Goal: Task Accomplishment & Management: Manage account settings

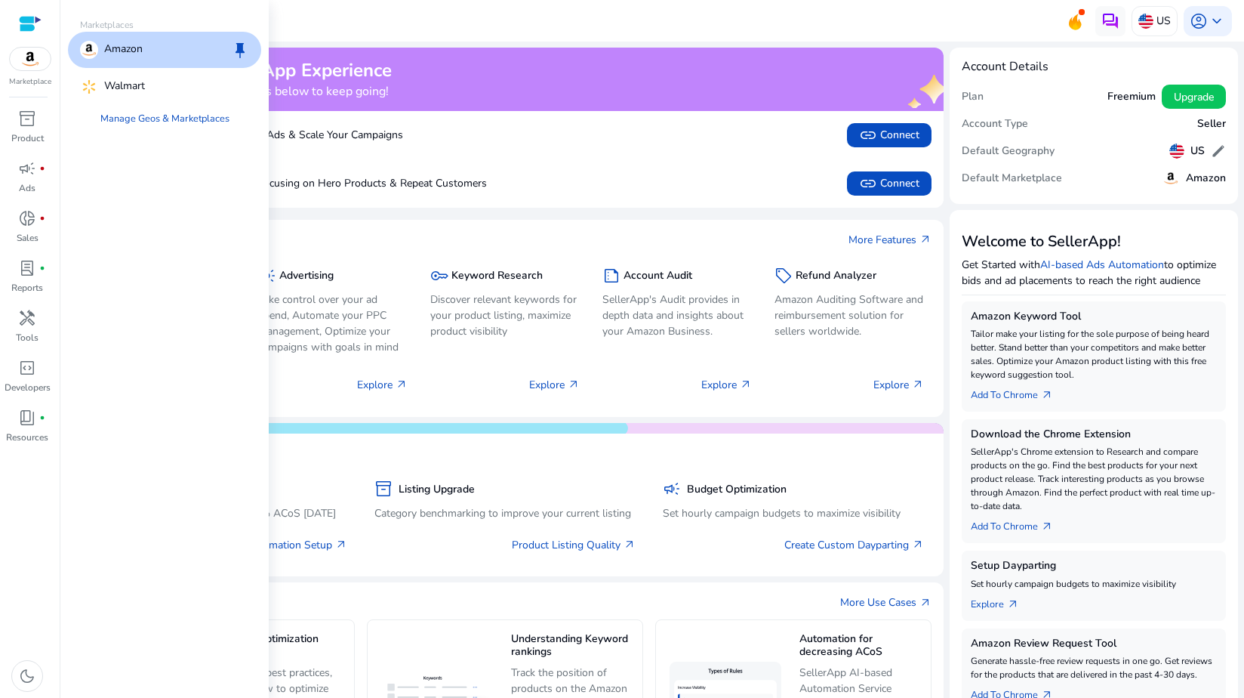
click at [41, 58] on img at bounding box center [30, 59] width 41 height 23
click at [239, 48] on span "keep" at bounding box center [240, 50] width 18 height 18
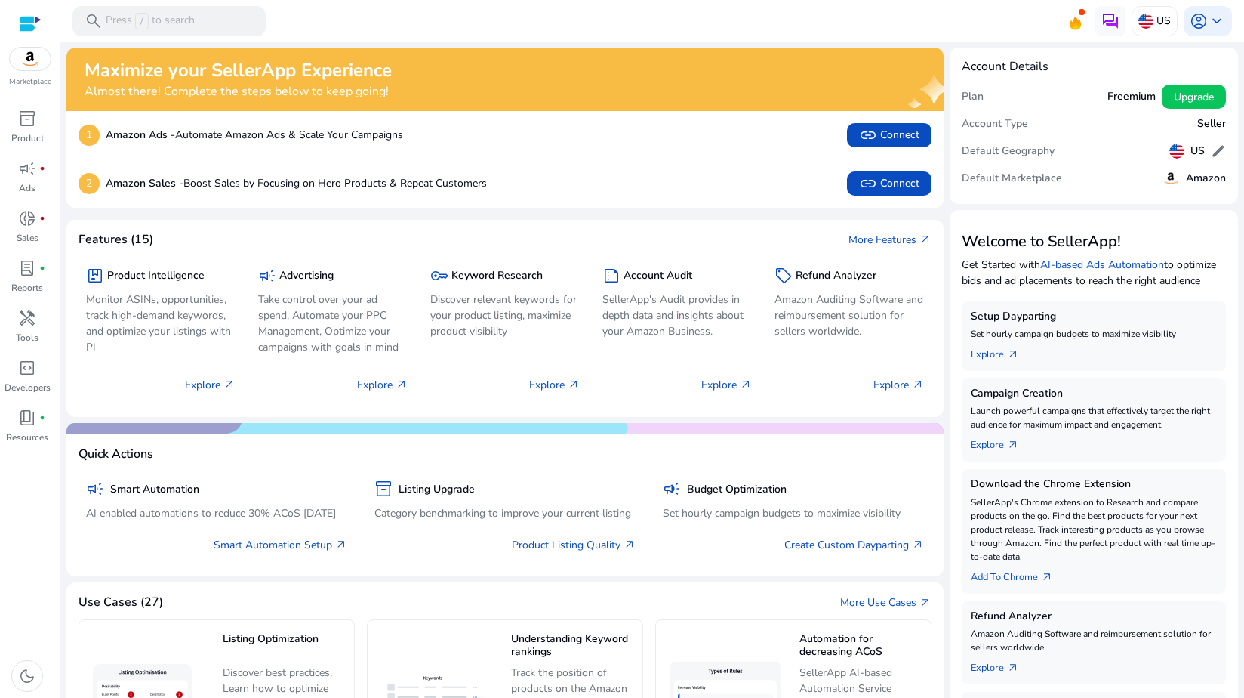
click at [44, 63] on img at bounding box center [30, 59] width 41 height 23
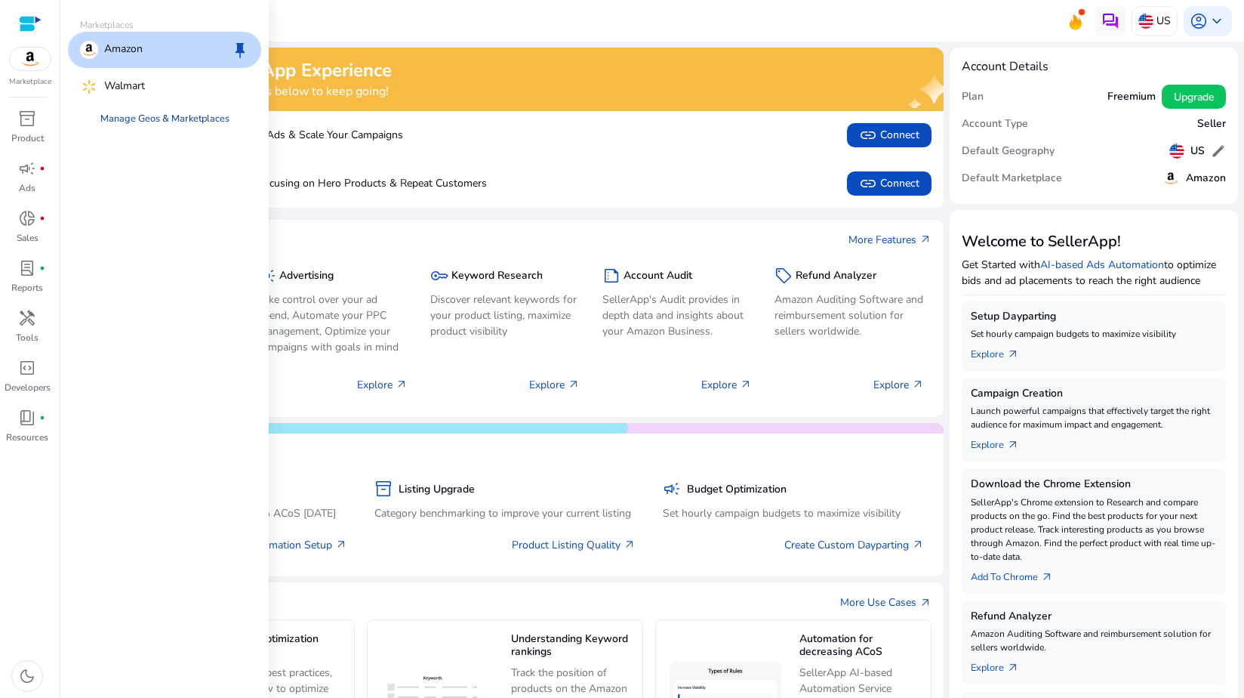
click at [186, 113] on link "Manage Geos & Marketplaces" at bounding box center [164, 118] width 153 height 27
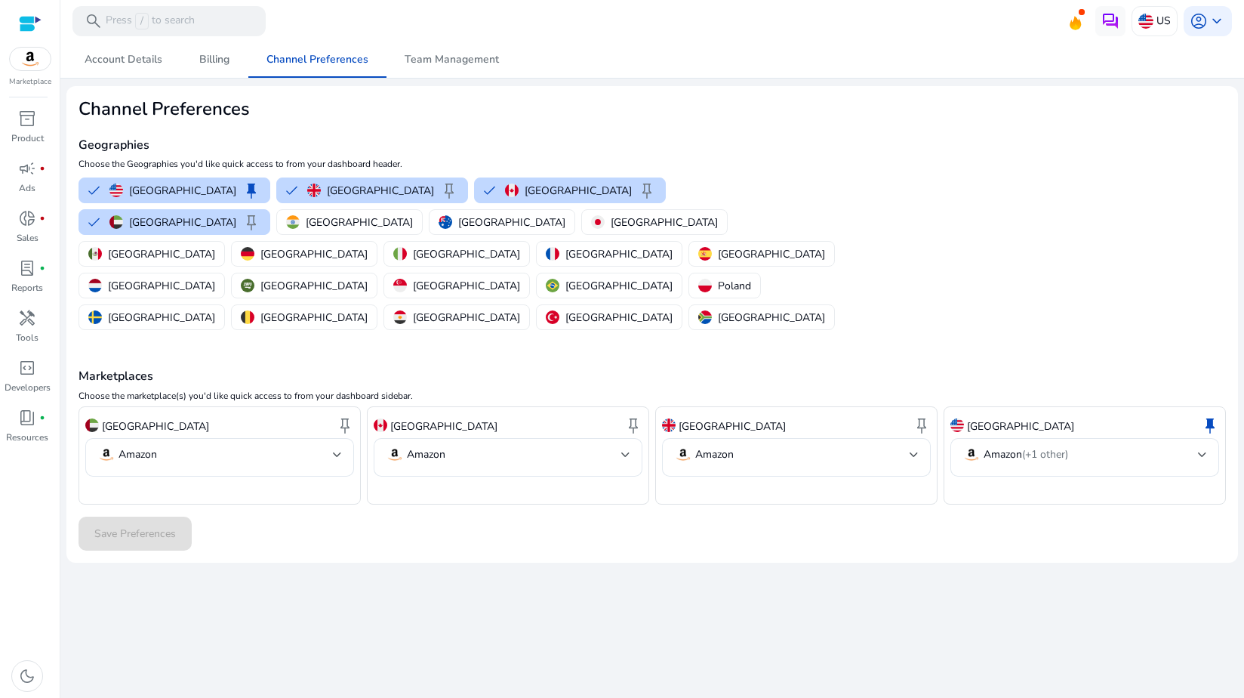
click at [283, 140] on h4 "Geographies" at bounding box center [461, 145] width 765 height 14
click at [335, 445] on div at bounding box center [337, 454] width 9 height 18
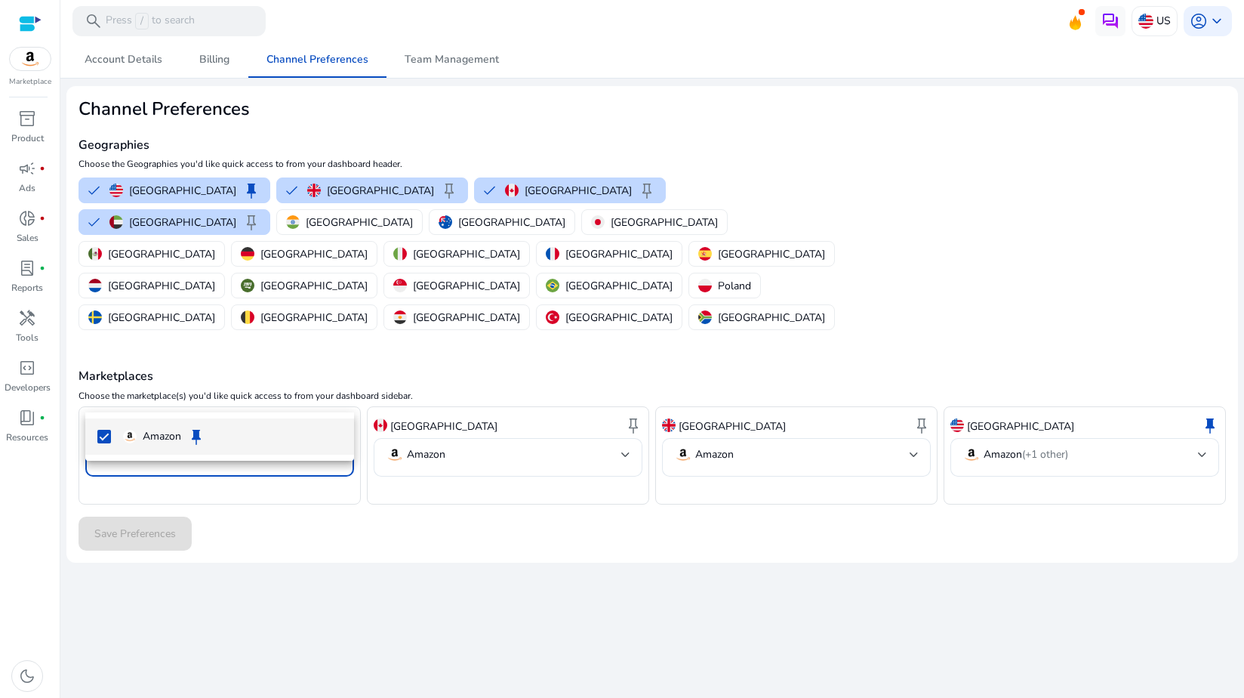
click at [336, 387] on div at bounding box center [622, 349] width 1244 height 698
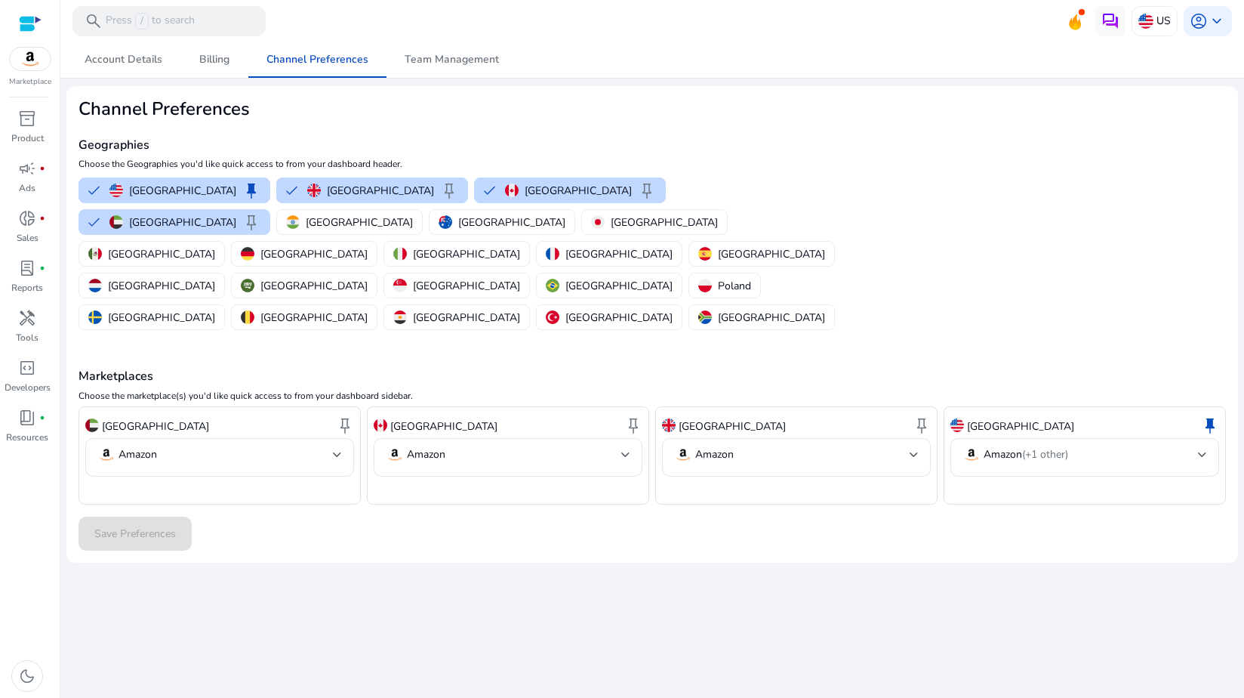
click at [318, 369] on h4 "Marketplaces" at bounding box center [653, 376] width 1148 height 14
click at [33, 58] on img at bounding box center [30, 59] width 41 height 23
click at [38, 27] on div at bounding box center [30, 23] width 23 height 17
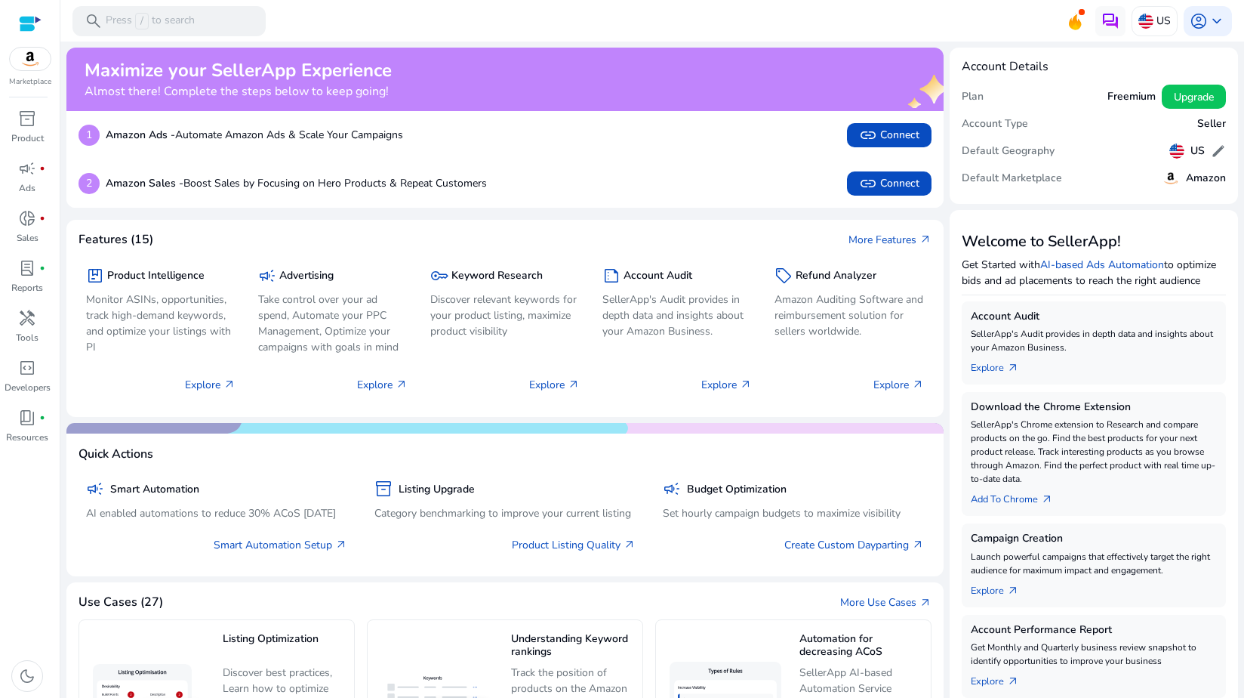
click at [33, 72] on div "Marketplace" at bounding box center [30, 44] width 60 height 88
click at [34, 60] on img at bounding box center [30, 59] width 41 height 23
click at [34, 57] on img at bounding box center [30, 59] width 41 height 23
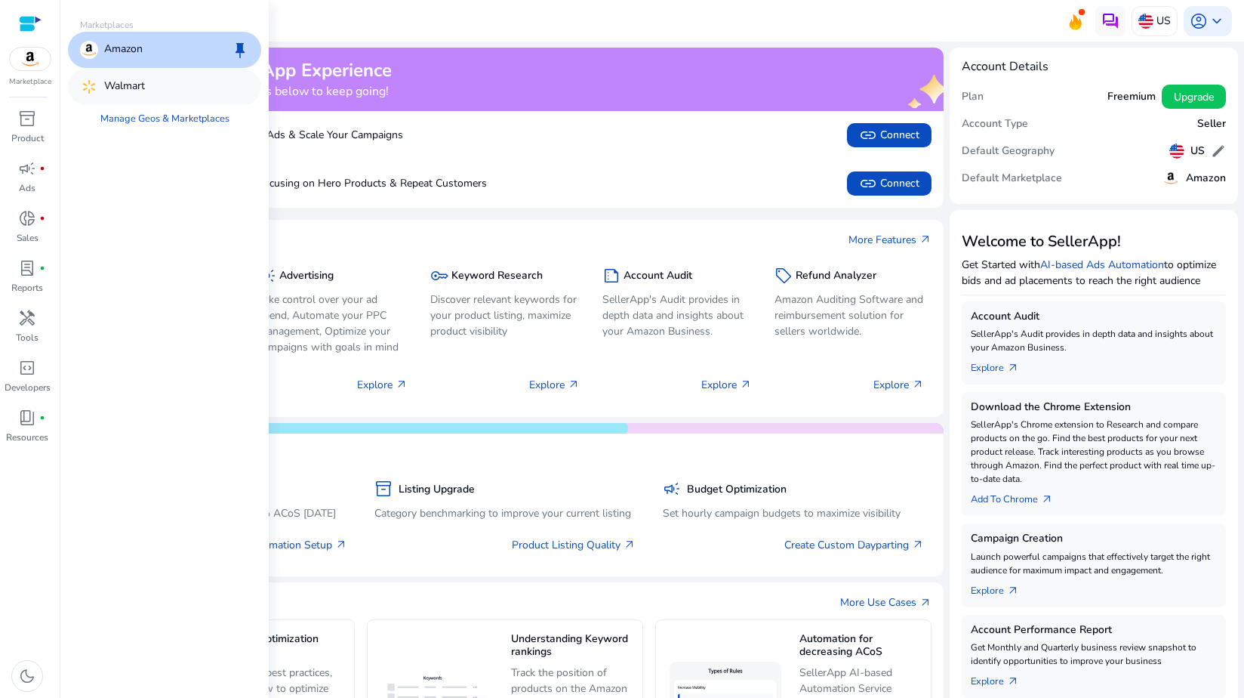
click at [104, 79] on p "Walmart" at bounding box center [124, 87] width 41 height 18
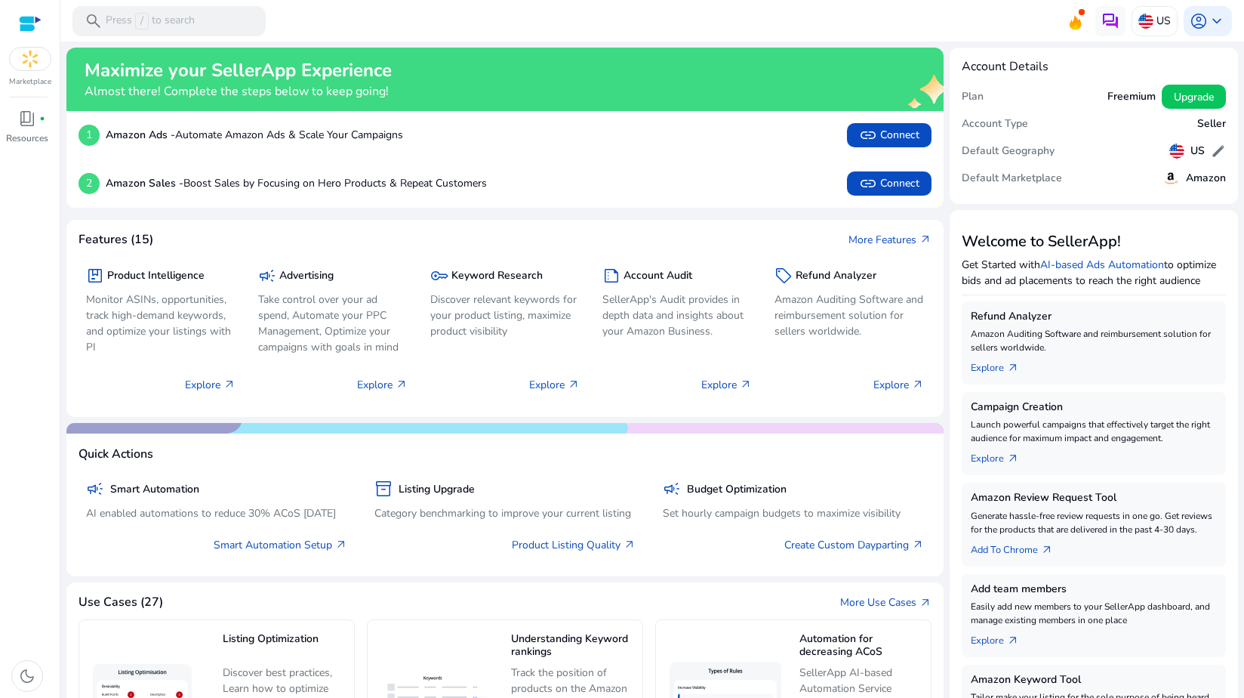
click at [16, 42] on div "Marketplace" at bounding box center [30, 44] width 60 height 88
drag, startPoint x: 16, startPoint y: 57, endPoint x: 14, endPoint y: 76, distance: 18.9
click at [16, 57] on img at bounding box center [30, 59] width 41 height 23
click at [40, 80] on p "Marketplace" at bounding box center [30, 81] width 42 height 11
click at [39, 65] on img at bounding box center [30, 59] width 41 height 23
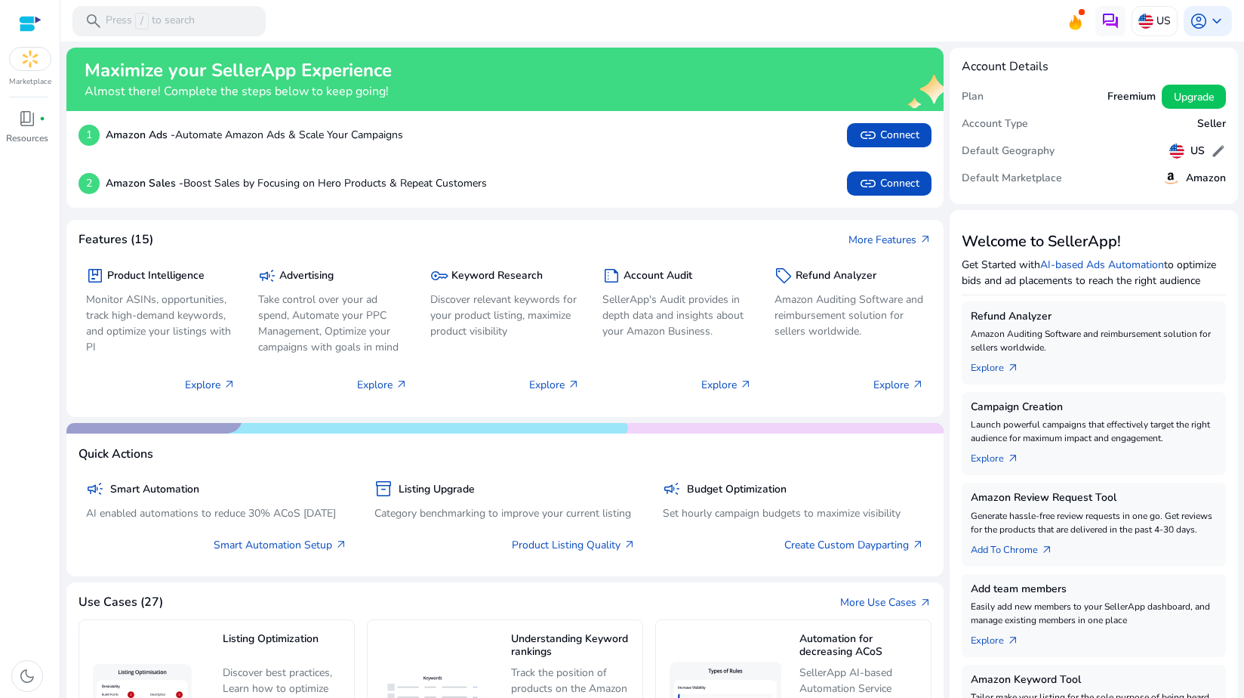
click at [32, 73] on div "Marketplace" at bounding box center [30, 44] width 60 height 88
click at [31, 60] on img at bounding box center [30, 59] width 41 height 23
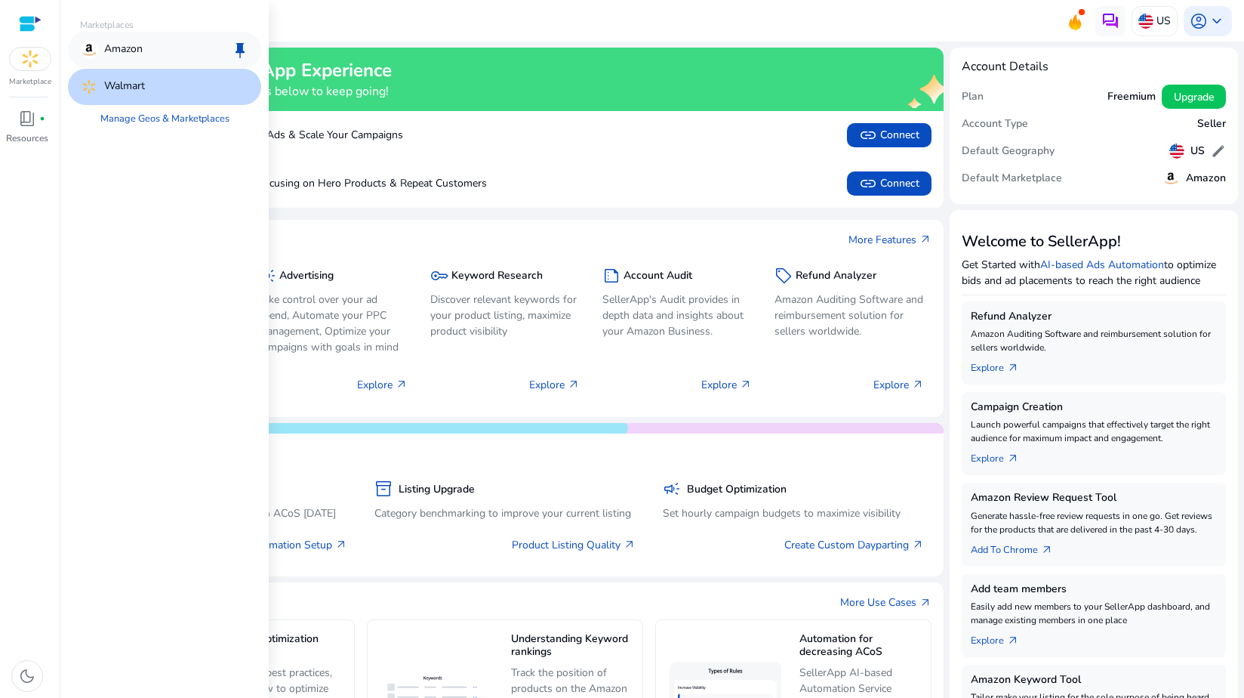
click at [104, 51] on p "Amazon" at bounding box center [123, 50] width 39 height 18
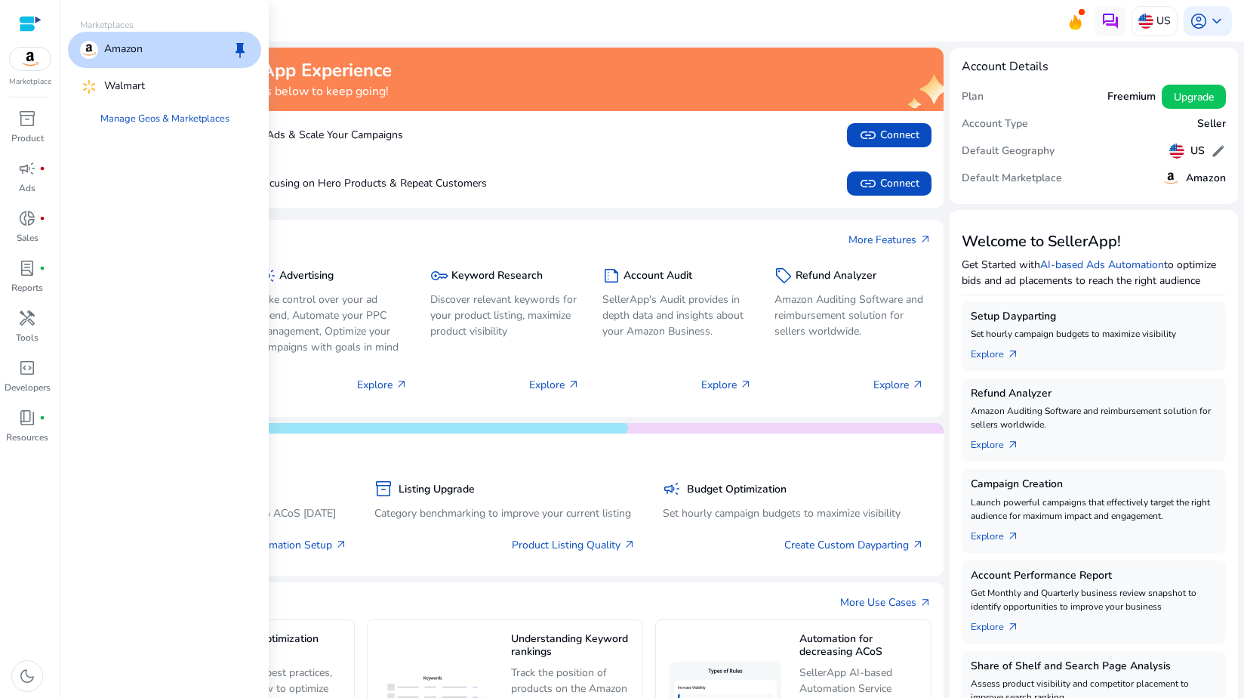
click at [32, 61] on img at bounding box center [30, 59] width 41 height 23
click at [122, 86] on p "Walmart" at bounding box center [124, 87] width 41 height 18
